Goal: Find specific page/section: Find specific page/section

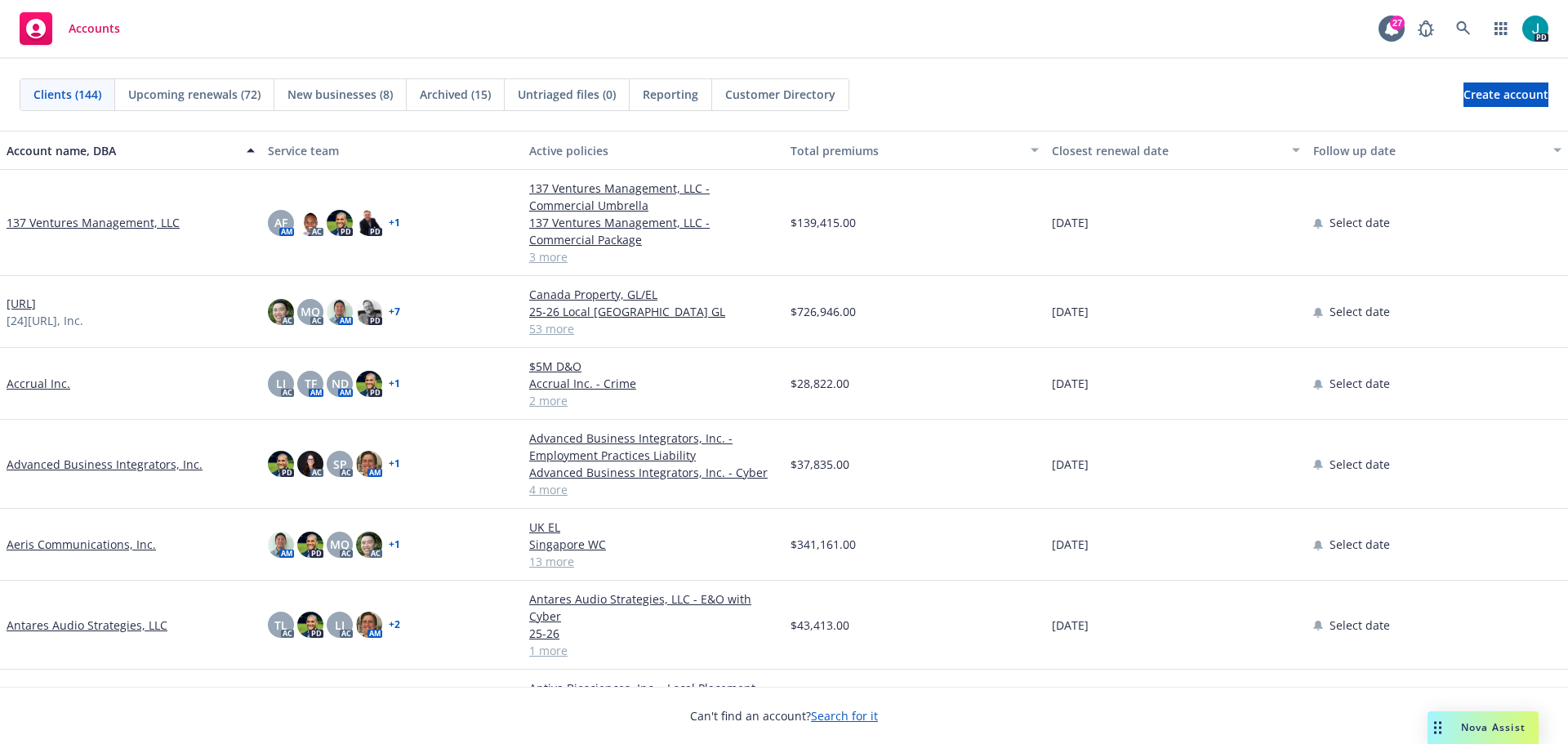
click at [1037, 61] on div "Clients (144) Upcoming renewals (72) New businesses (8) Archived (15) Untriaged…" at bounding box center [784, 94] width 1568 height 72
click at [1474, 33] on link at bounding box center [1463, 28] width 32 height 32
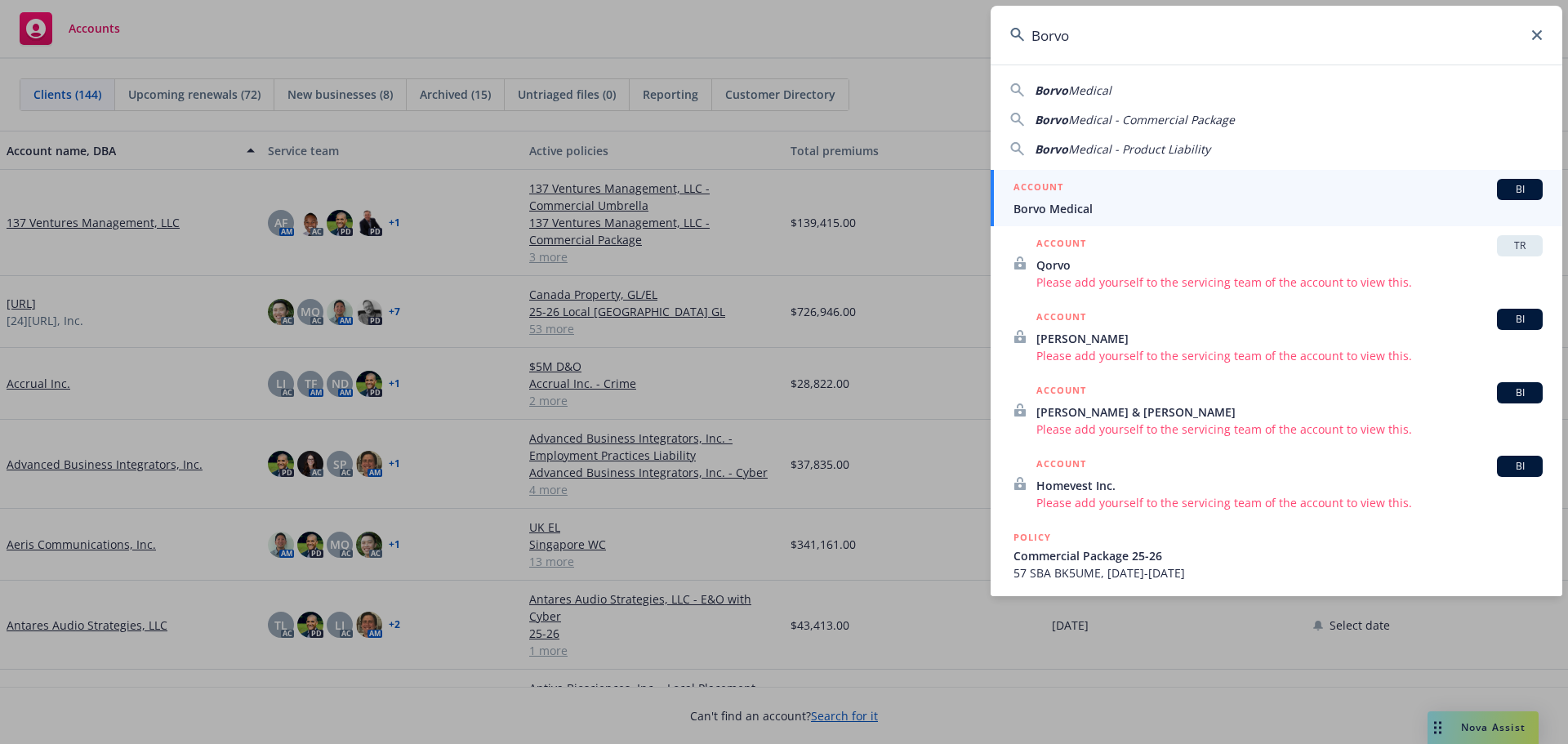
click at [1266, 100] on div "Borvo Medical Borvo Medical - Commercial Package Borvo Medical - Product Liabil…" at bounding box center [1276, 116] width 572 height 83
click at [1101, 100] on div "Borvo Medical Borvo Medical - Commercial Package Borvo Medical - Product Liabil…" at bounding box center [1276, 116] width 572 height 83
click at [1099, 87] on span "Medical" at bounding box center [1090, 90] width 43 height 16
type input "Borvo Medical"
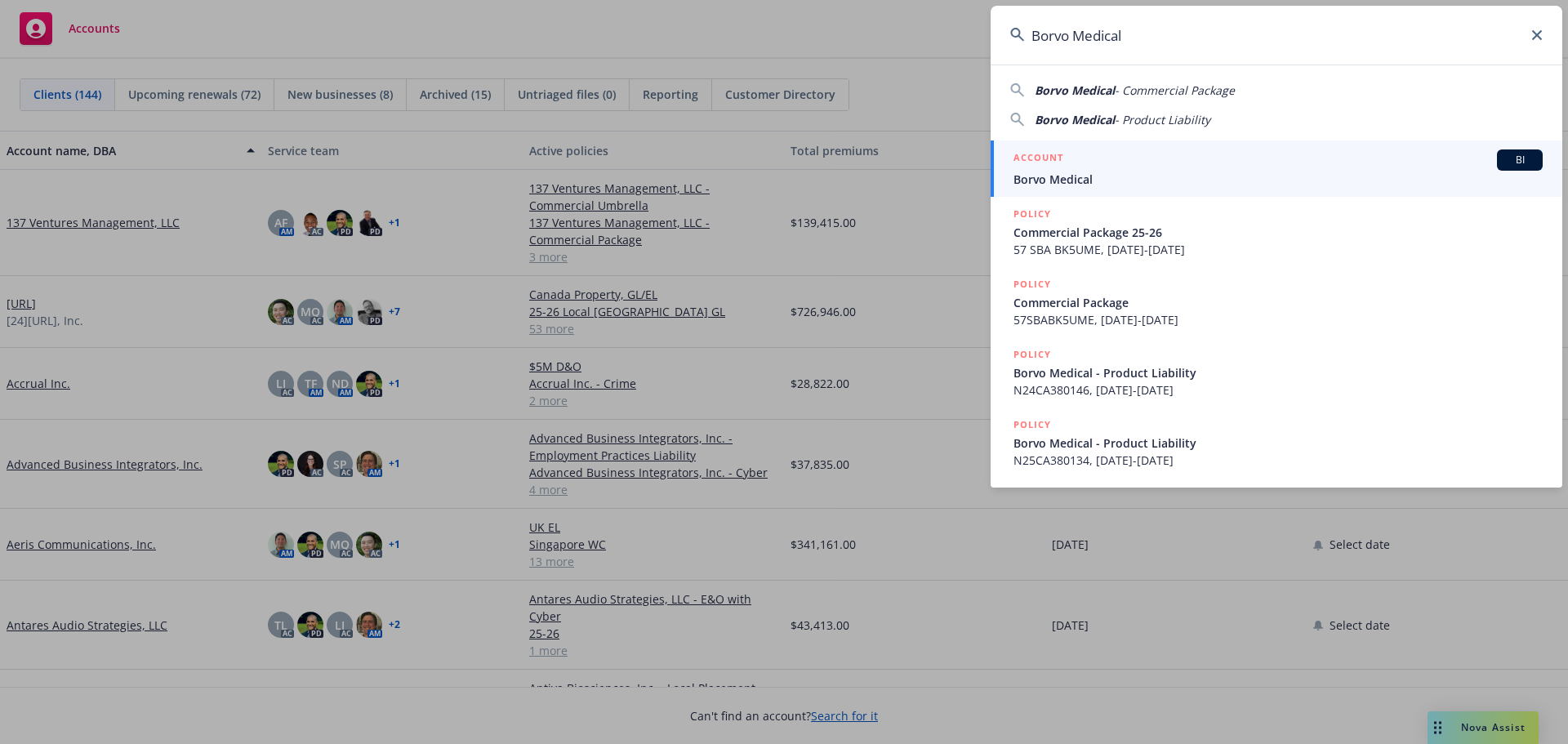
click at [1062, 177] on span "Borvo Medical" at bounding box center [1278, 179] width 530 height 17
